Goal: Browse casually

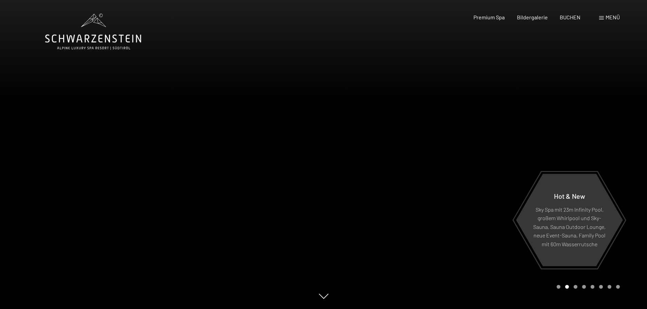
click at [492, 175] on div at bounding box center [486, 154] width 324 height 309
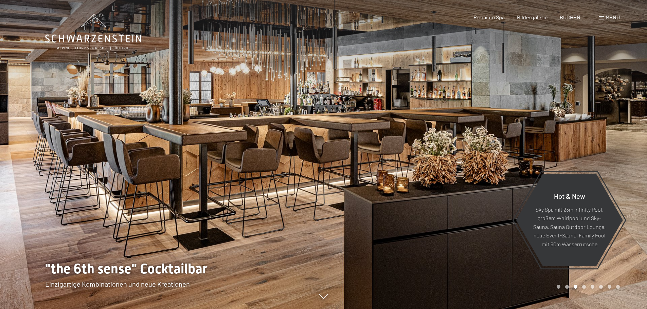
click at [492, 175] on div at bounding box center [486, 154] width 324 height 309
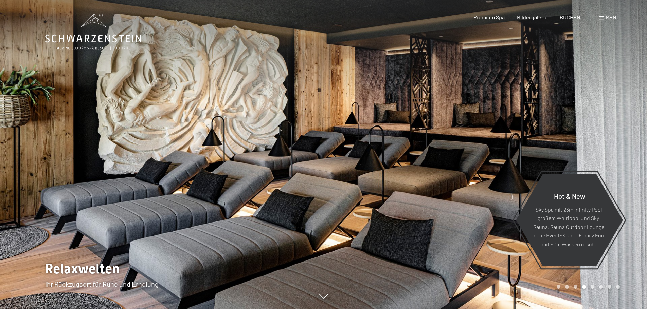
click at [492, 175] on div at bounding box center [486, 154] width 324 height 309
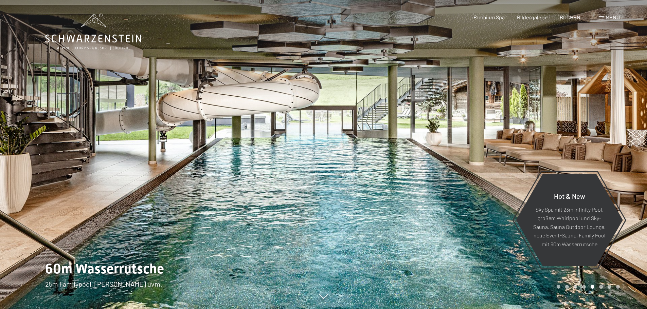
click at [492, 175] on div at bounding box center [486, 154] width 324 height 309
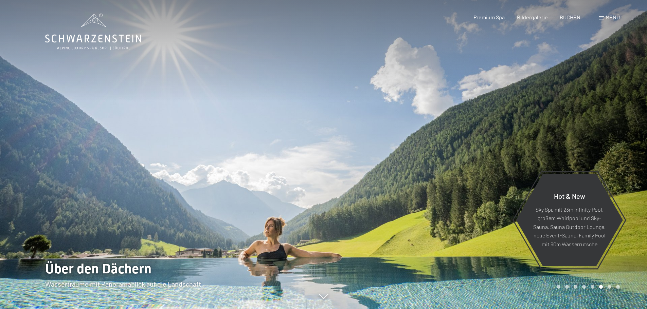
click at [492, 175] on div at bounding box center [486, 154] width 324 height 309
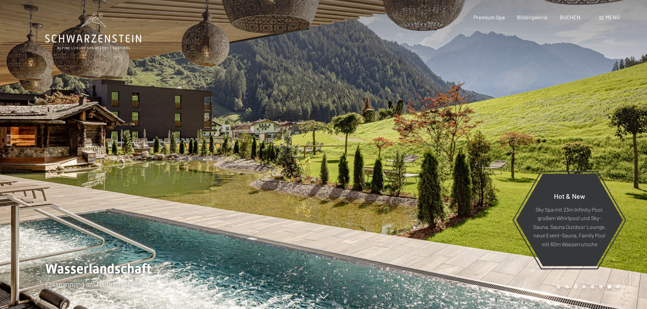
click at [492, 175] on div at bounding box center [486, 154] width 324 height 309
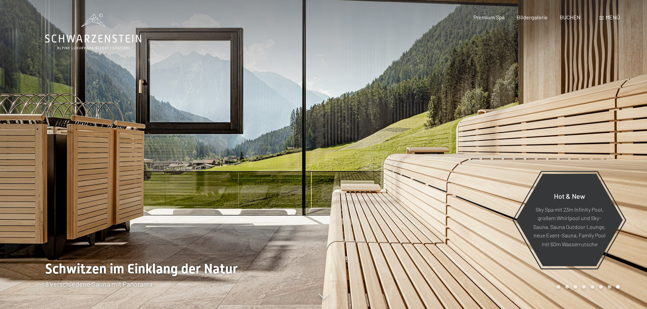
click at [492, 175] on div at bounding box center [486, 154] width 324 height 309
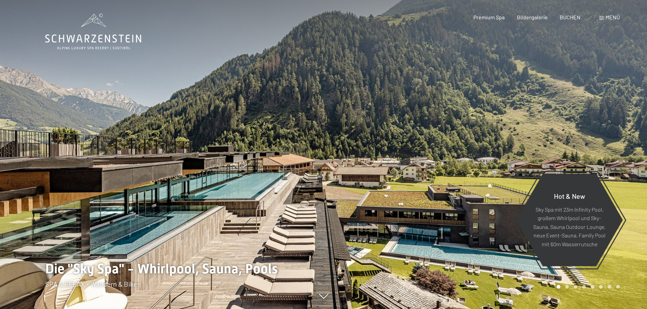
click at [492, 175] on div at bounding box center [486, 154] width 324 height 309
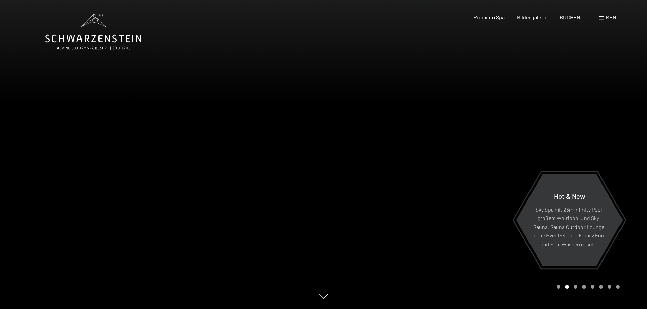
click at [492, 175] on div at bounding box center [486, 154] width 324 height 309
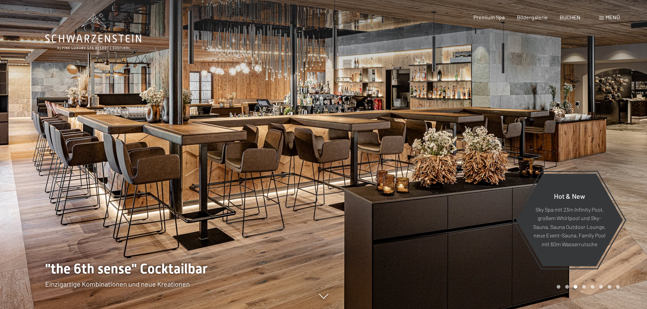
click at [492, 175] on div at bounding box center [486, 154] width 324 height 309
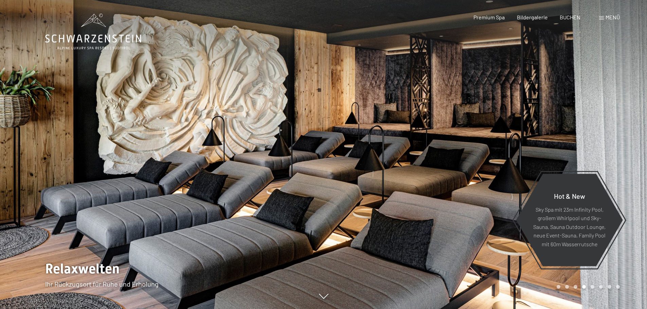
click at [492, 175] on div at bounding box center [486, 154] width 324 height 309
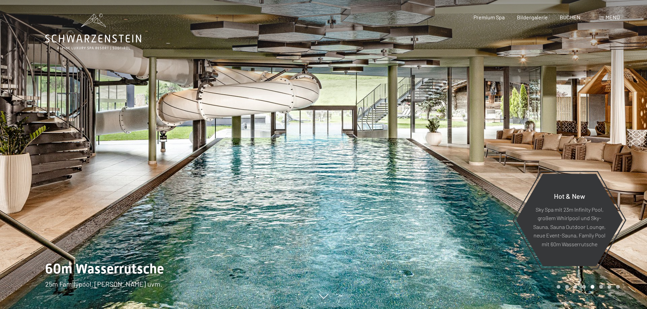
click at [477, 174] on div at bounding box center [486, 154] width 324 height 309
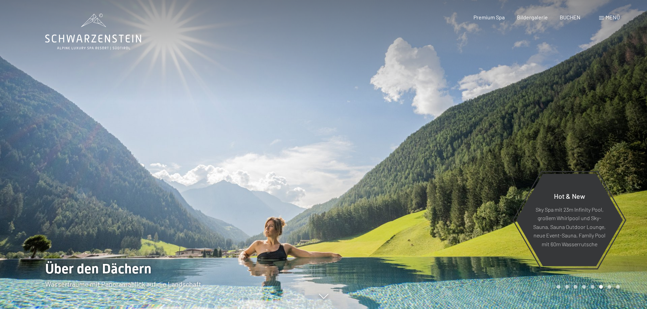
click at [477, 174] on div at bounding box center [486, 154] width 324 height 309
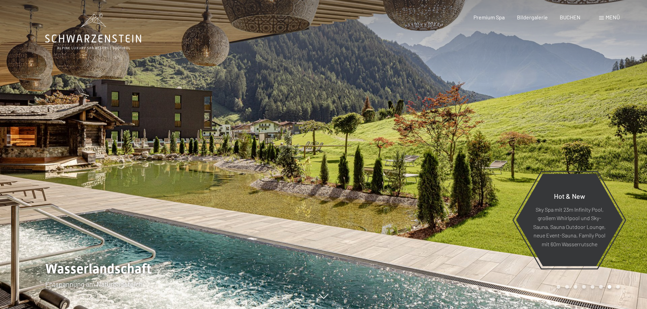
click at [451, 170] on div at bounding box center [486, 154] width 324 height 309
